Goal: Task Accomplishment & Management: Use online tool/utility

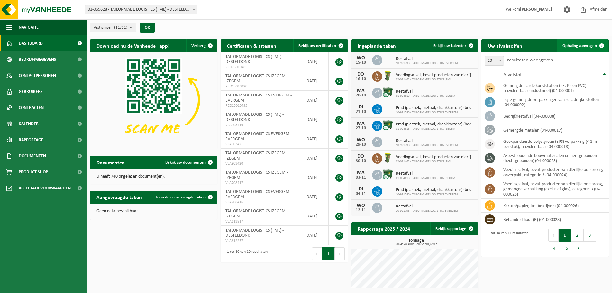
click at [586, 47] on span "Ophaling aanvragen" at bounding box center [580, 46] width 34 height 4
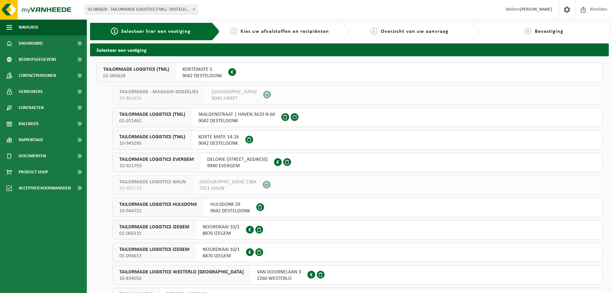
click at [205, 74] on span "9042 DESTELDONK" at bounding box center [202, 76] width 40 height 6
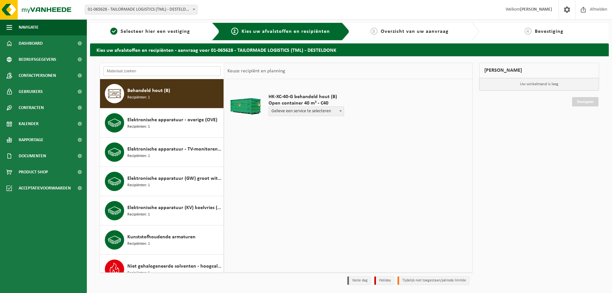
click at [137, 71] on input "text" at bounding box center [161, 71] width 117 height 10
type input "toner"
